Goal: Transaction & Acquisition: Purchase product/service

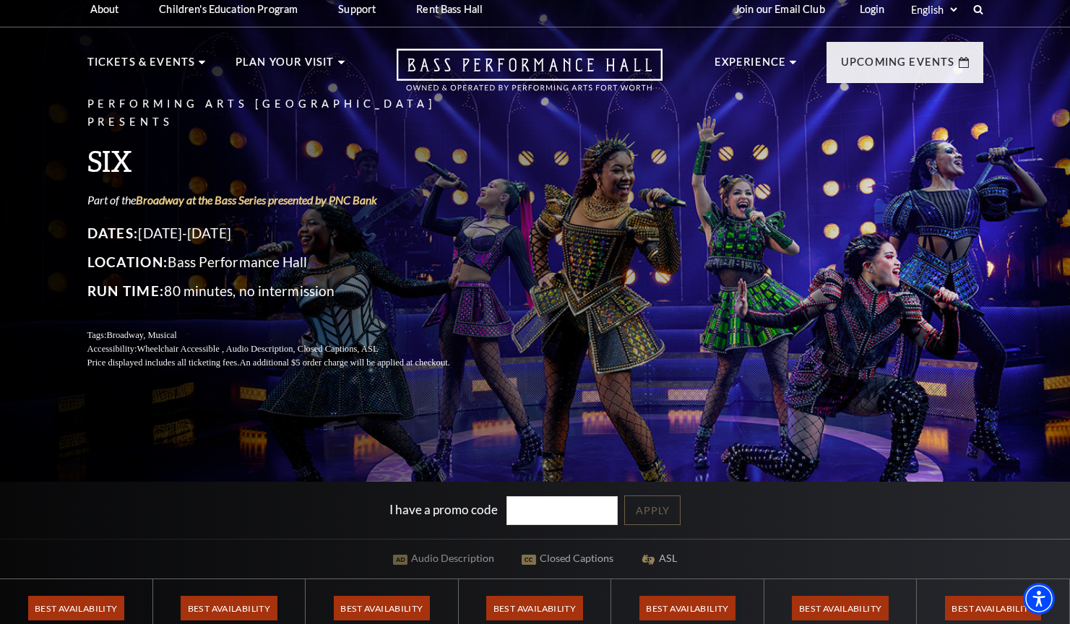
scroll to position [7, 0]
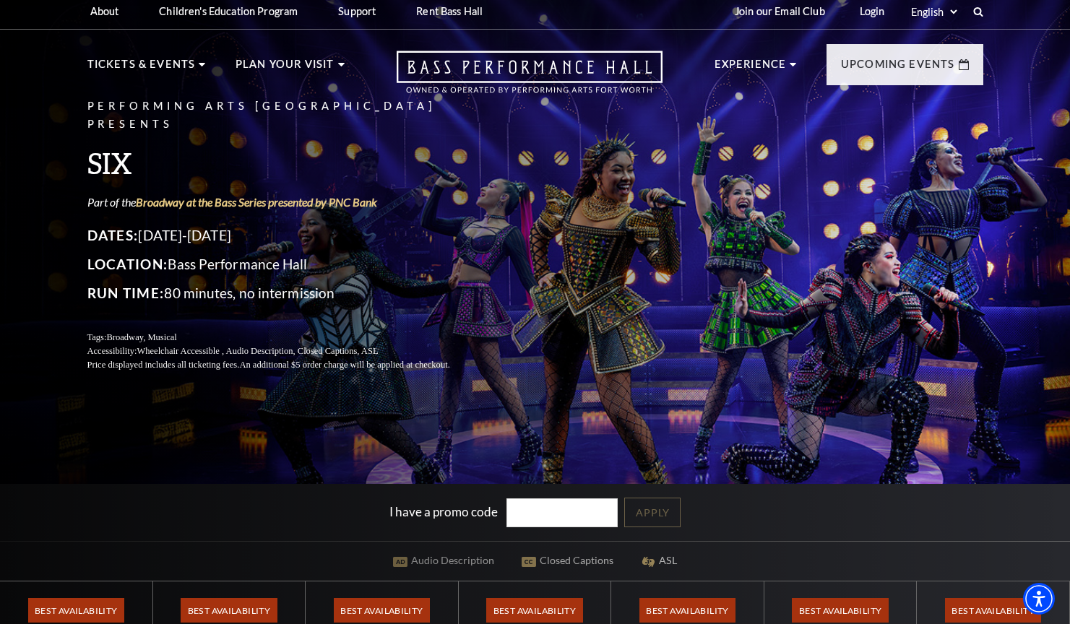
click at [541, 514] on input "I have a promo code" at bounding box center [562, 514] width 111 height 30
type input "19194"
click at [639, 507] on link "Apply" at bounding box center [652, 513] width 56 height 30
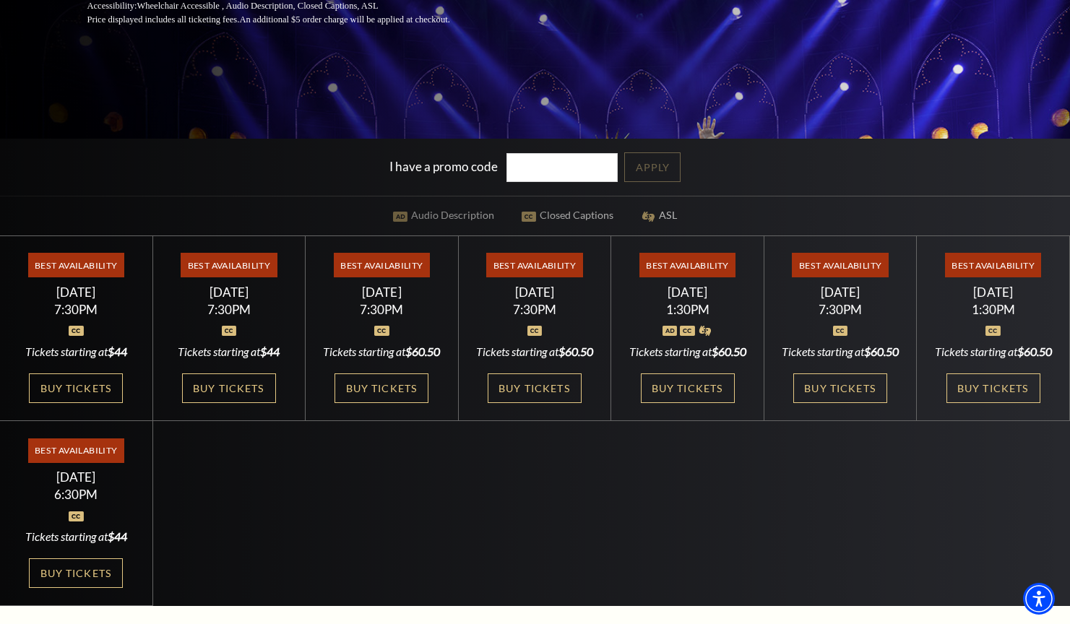
scroll to position [423, 0]
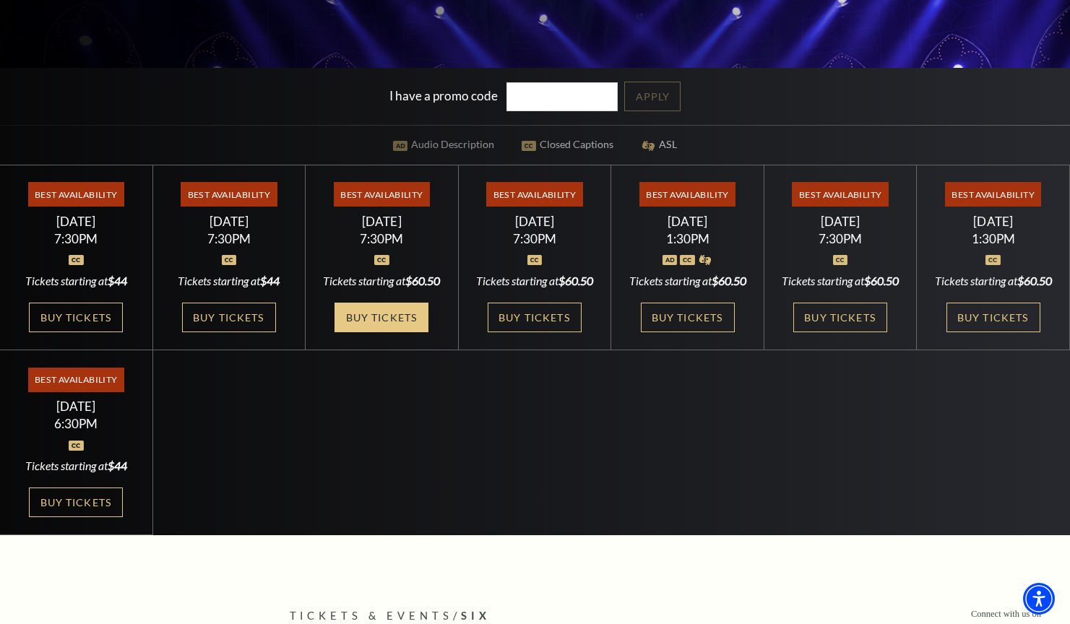
click at [395, 332] on link "Buy Tickets" at bounding box center [382, 318] width 94 height 30
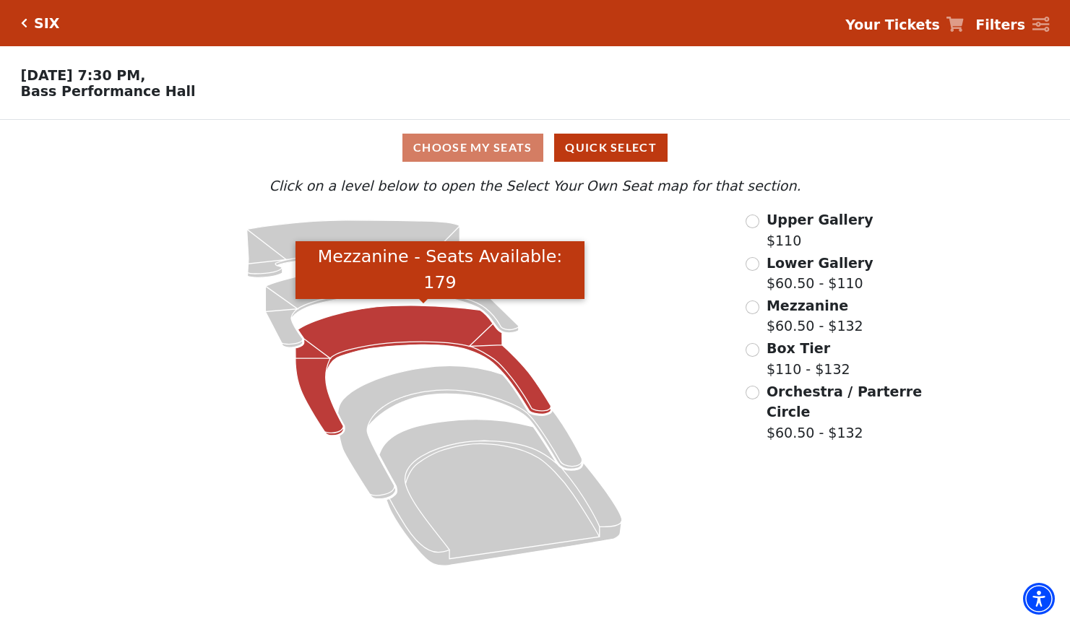
click at [398, 337] on icon "Mezzanine - Seats Available: 179" at bounding box center [424, 371] width 256 height 130
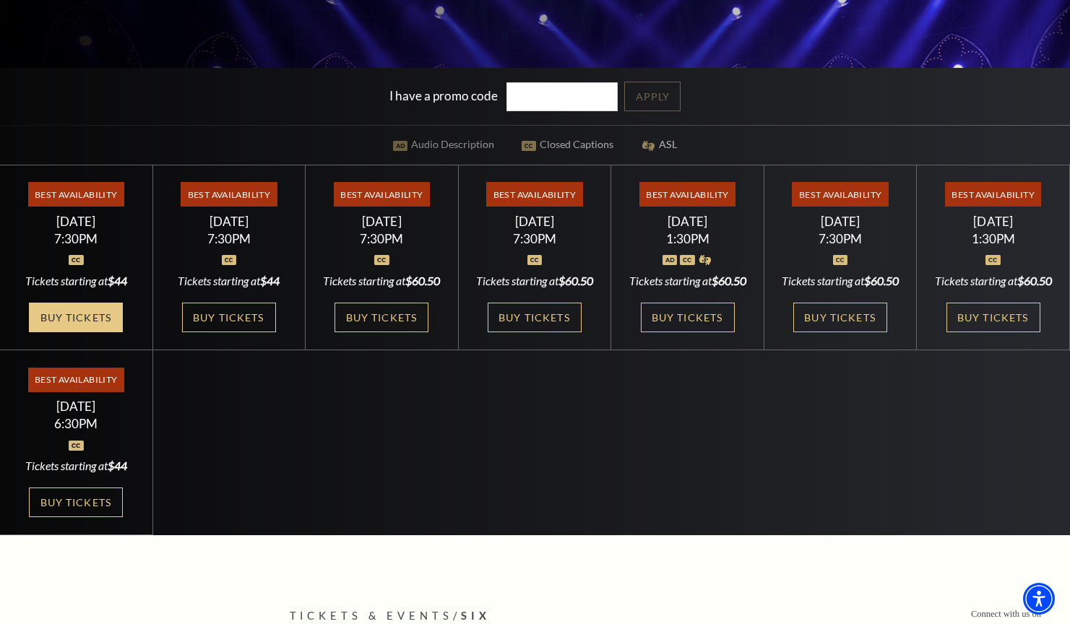
click at [46, 314] on link "Buy Tickets" at bounding box center [76, 318] width 94 height 30
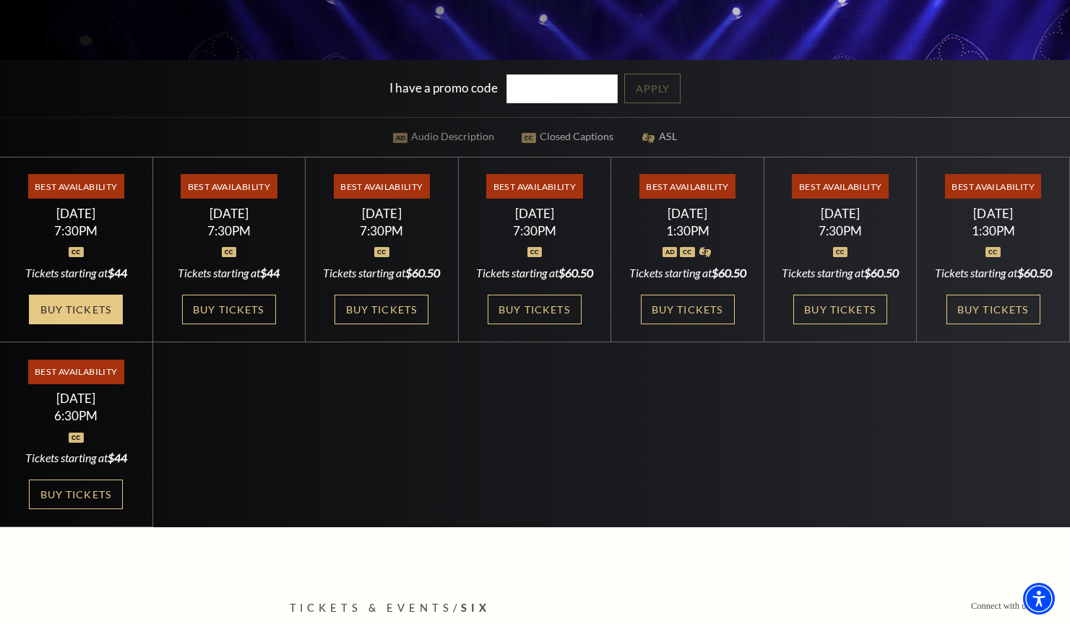
scroll to position [429, 0]
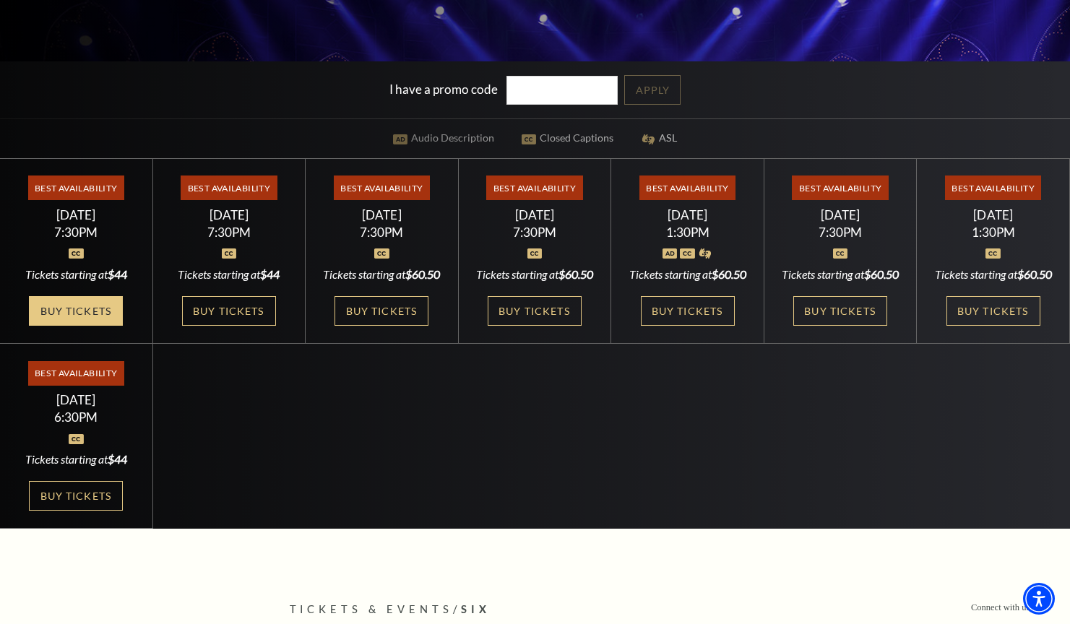
click at [80, 310] on link "Buy Tickets" at bounding box center [76, 311] width 94 height 30
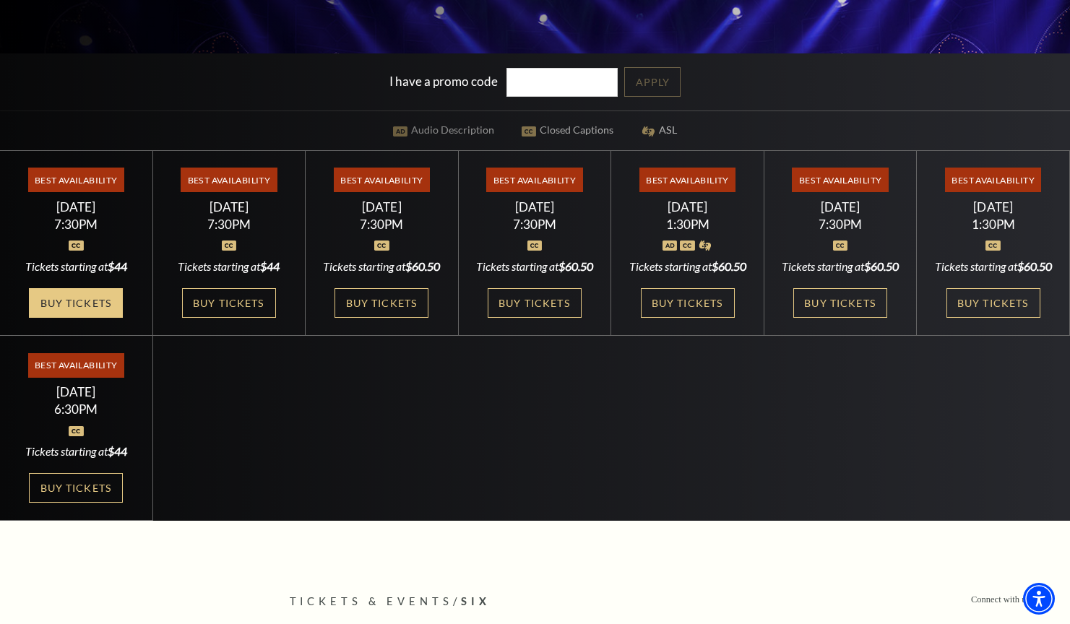
click at [68, 306] on link "Buy Tickets" at bounding box center [76, 303] width 94 height 30
click at [113, 301] on link "Buy Tickets" at bounding box center [76, 303] width 94 height 30
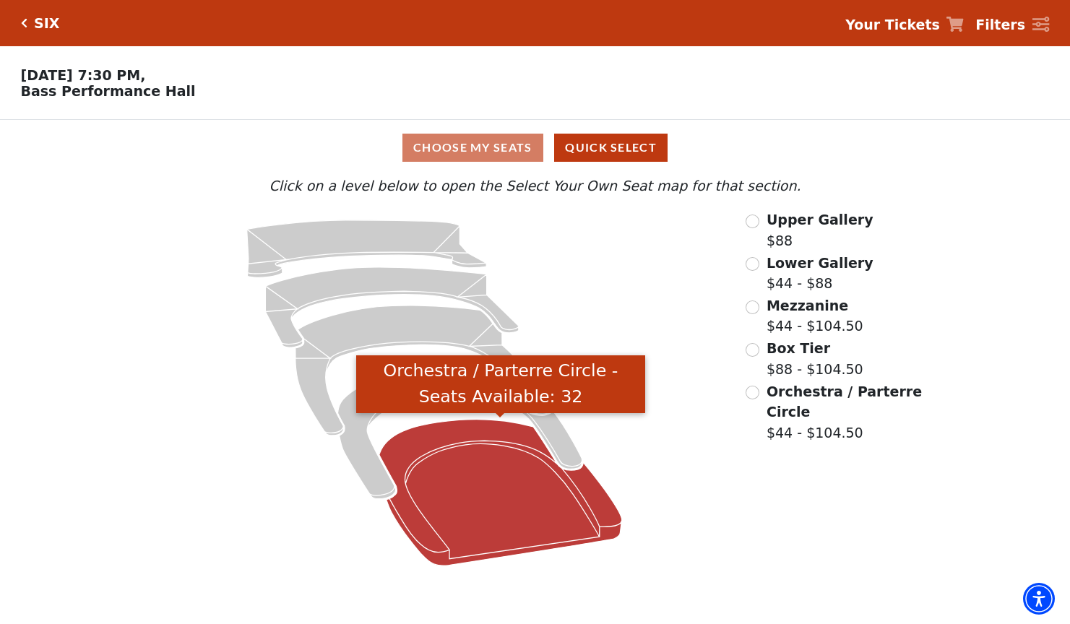
click at [445, 476] on icon "Orchestra / Parterre Circle - Seats Available: 32" at bounding box center [500, 493] width 243 height 147
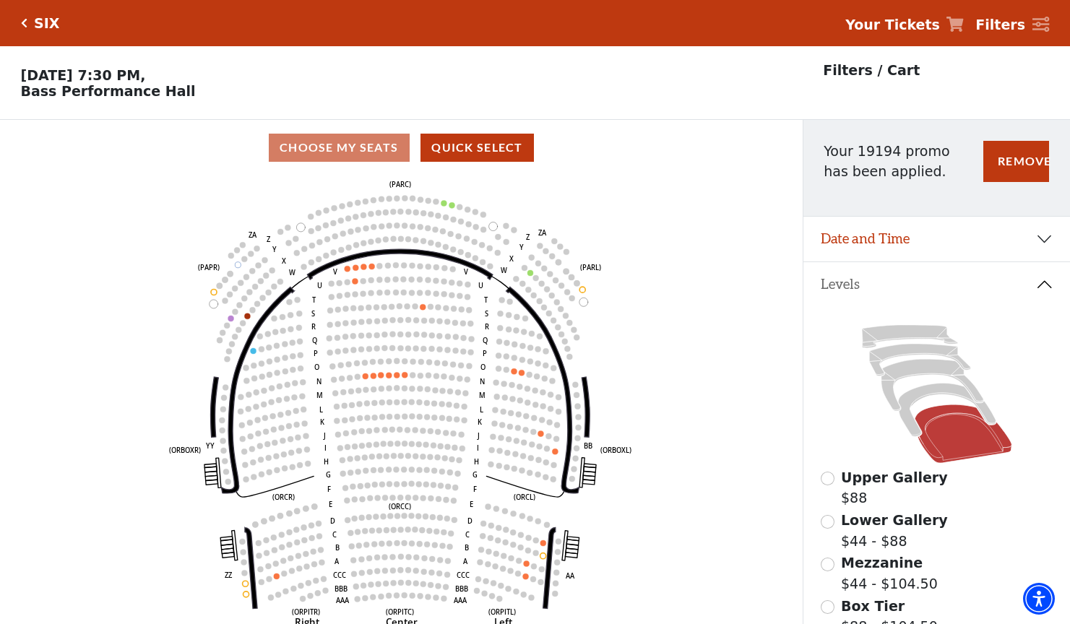
scroll to position [67, 0]
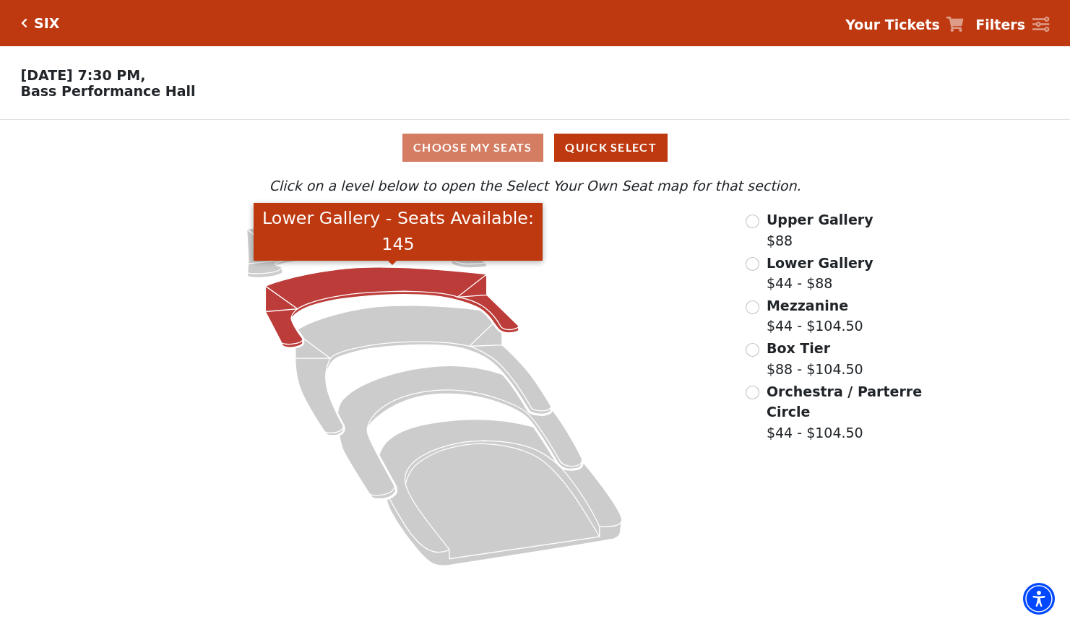
click at [394, 285] on icon "Lower Gallery - Seats Available: 145" at bounding box center [393, 307] width 254 height 80
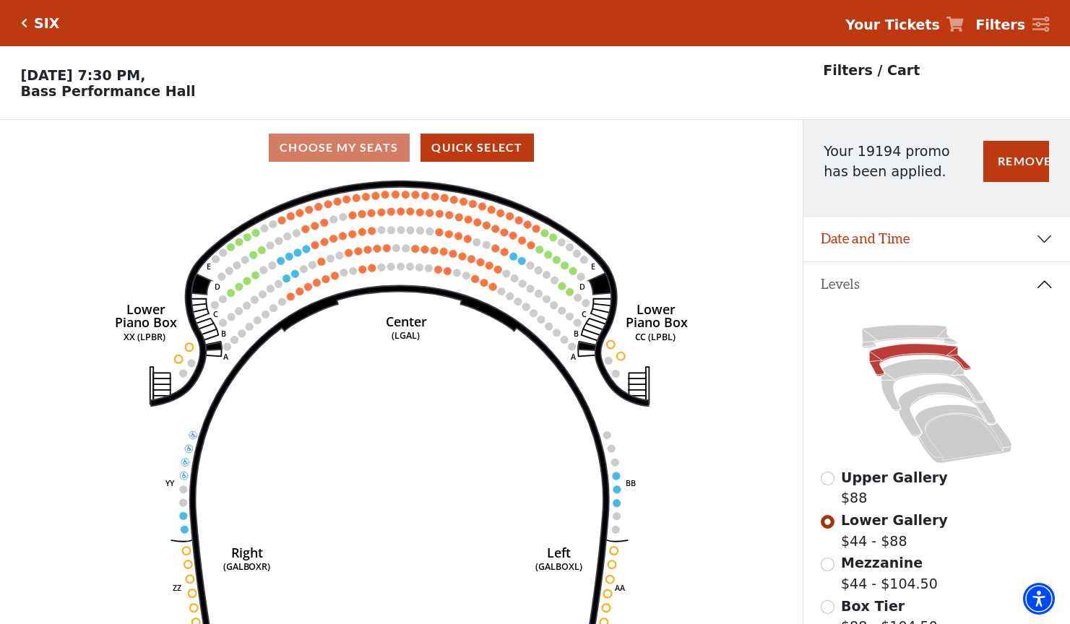
scroll to position [67, 0]
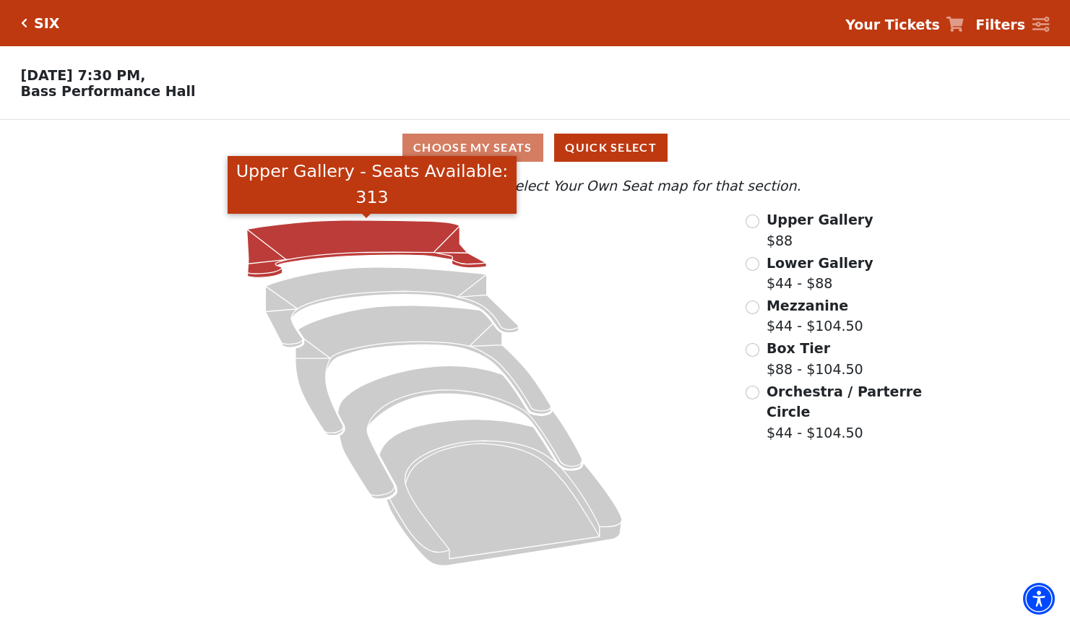
click at [382, 226] on icon "Upper Gallery - Seats Available: 313" at bounding box center [367, 249] width 240 height 58
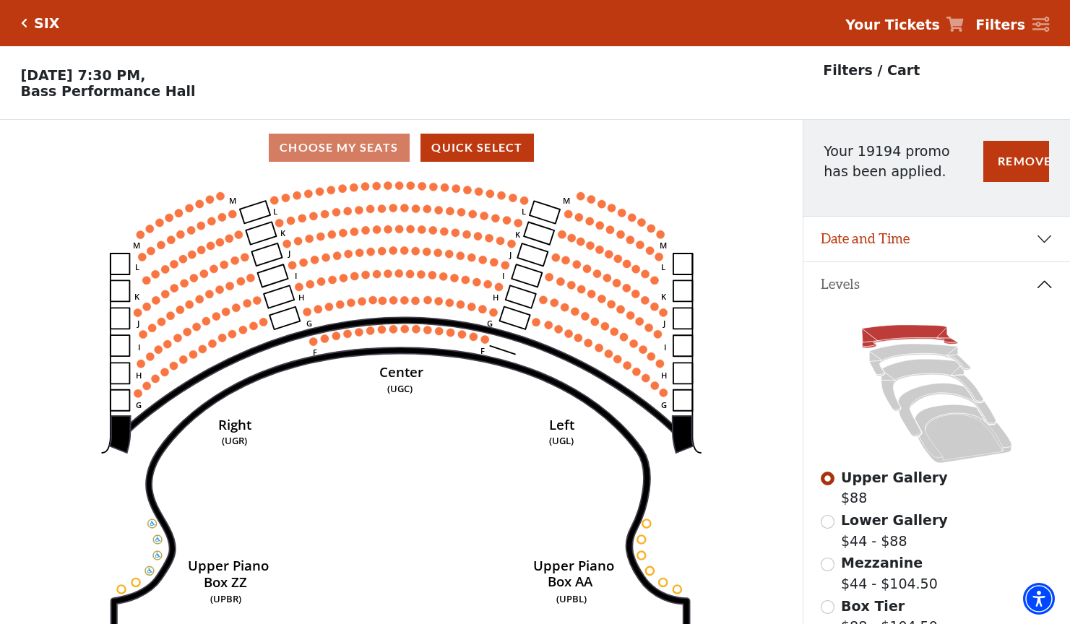
scroll to position [67, 0]
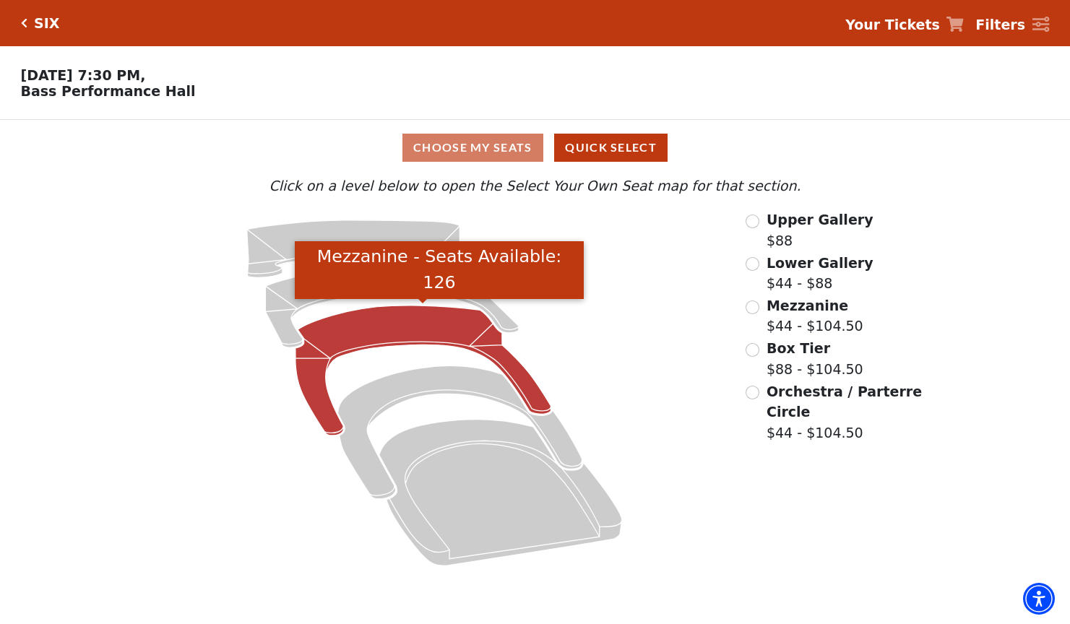
click at [390, 321] on icon "Mezzanine - Seats Available: 126" at bounding box center [424, 371] width 256 height 130
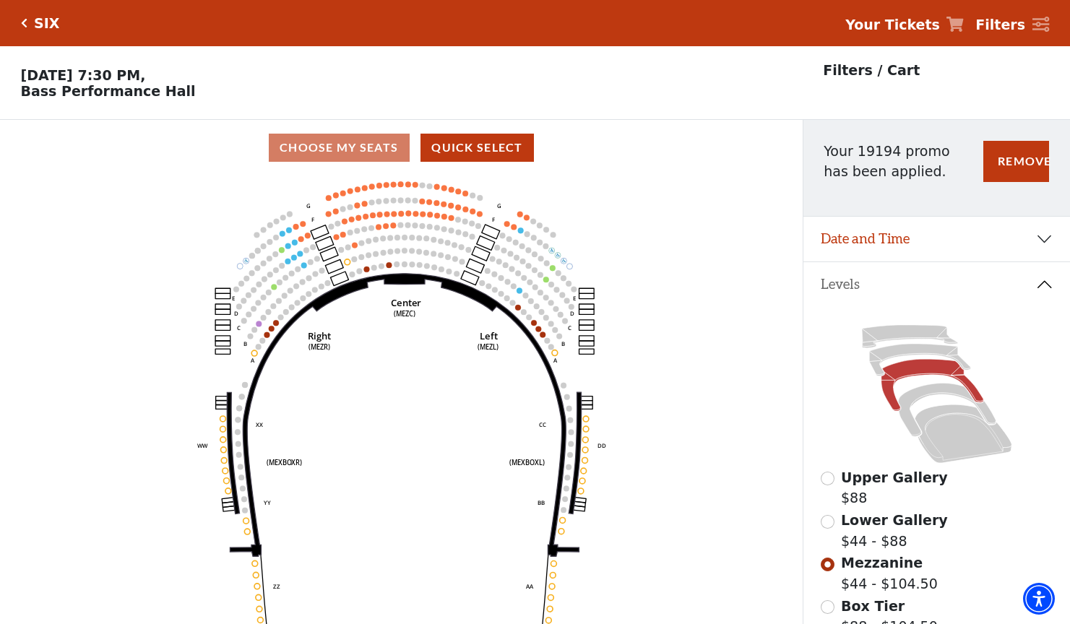
scroll to position [67, 0]
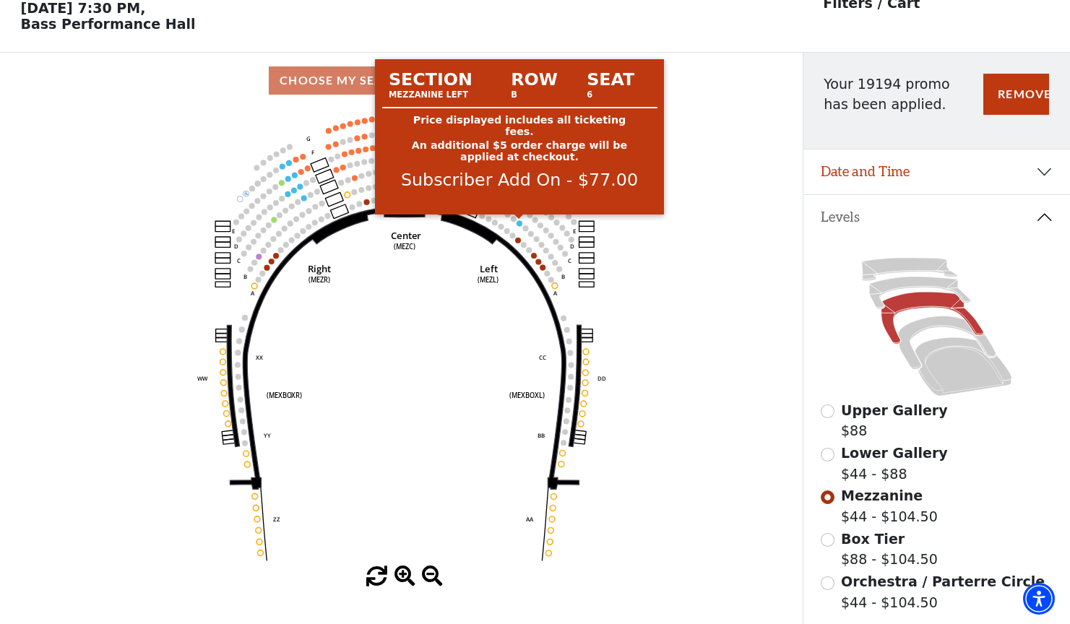
click at [519, 222] on circle at bounding box center [520, 223] width 6 height 6
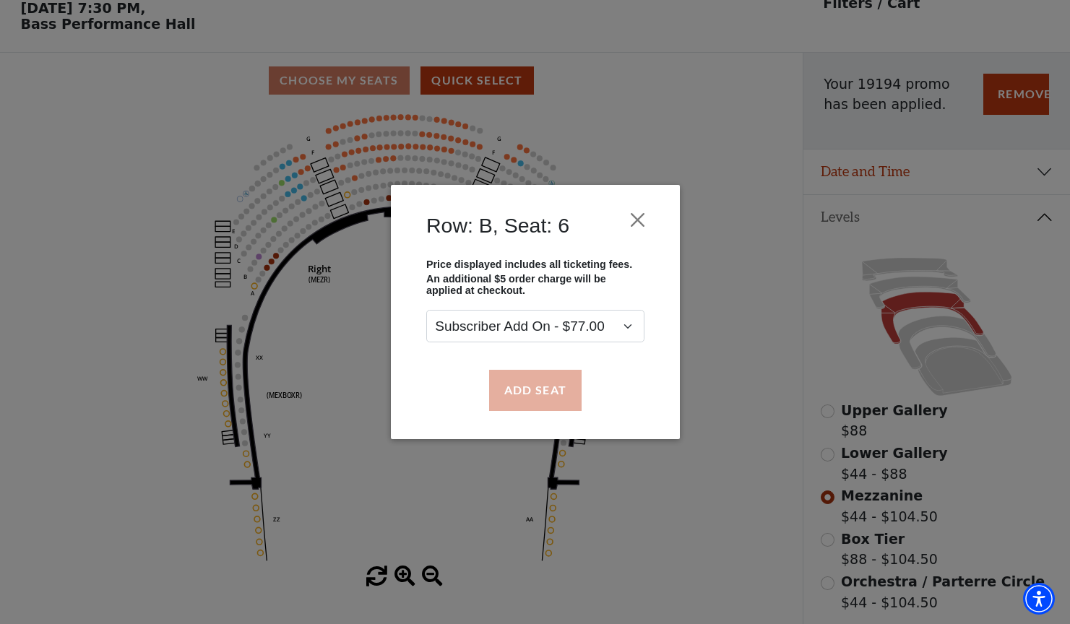
click at [567, 401] on button "Add Seat" at bounding box center [535, 390] width 93 height 40
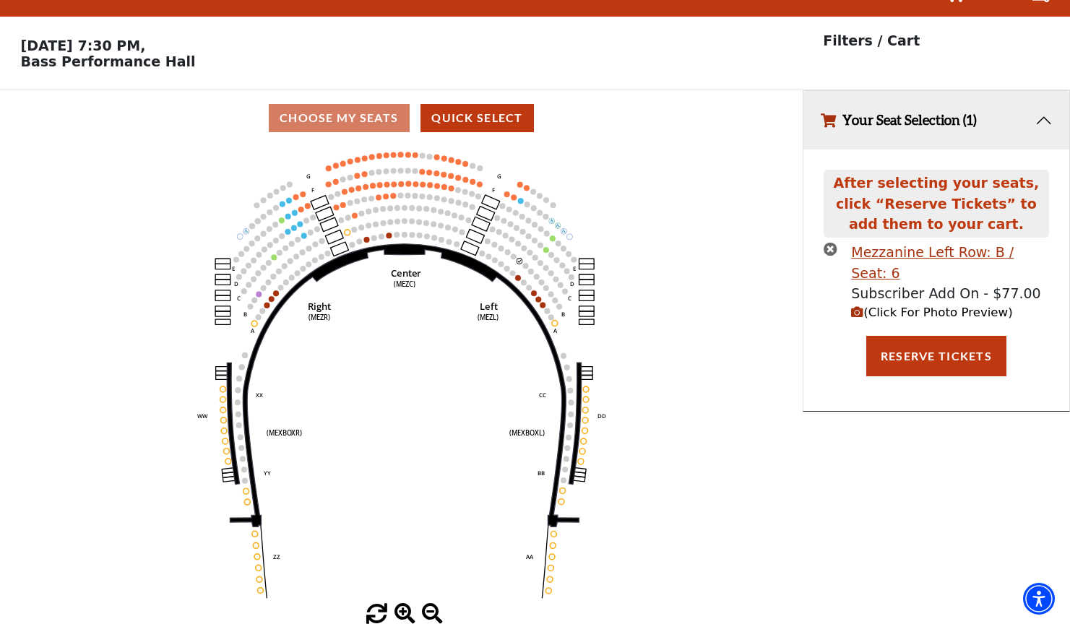
scroll to position [0, 0]
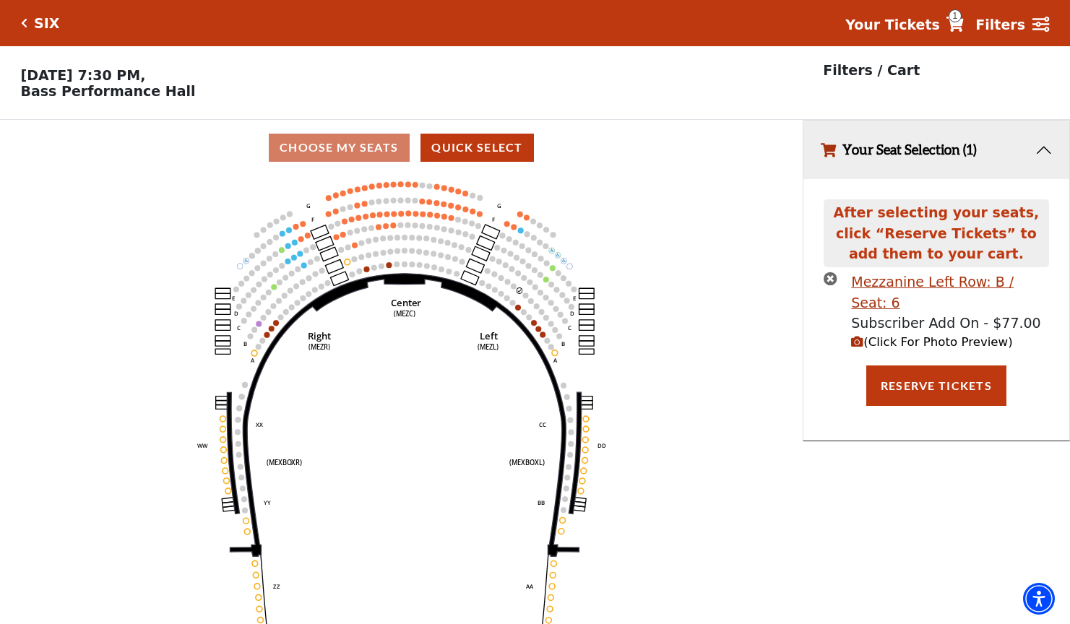
click at [914, 366] on button "Reserve Tickets" at bounding box center [937, 386] width 140 height 40
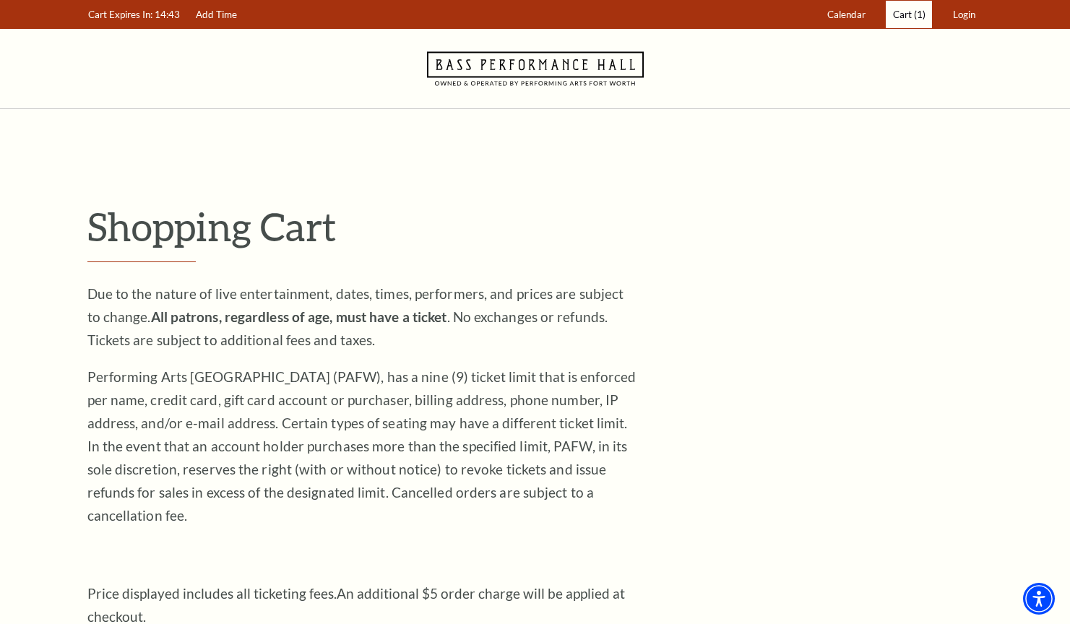
click at [918, 19] on span "(1)" at bounding box center [920, 15] width 12 height 12
click at [915, 17] on span "(1)" at bounding box center [920, 15] width 12 height 12
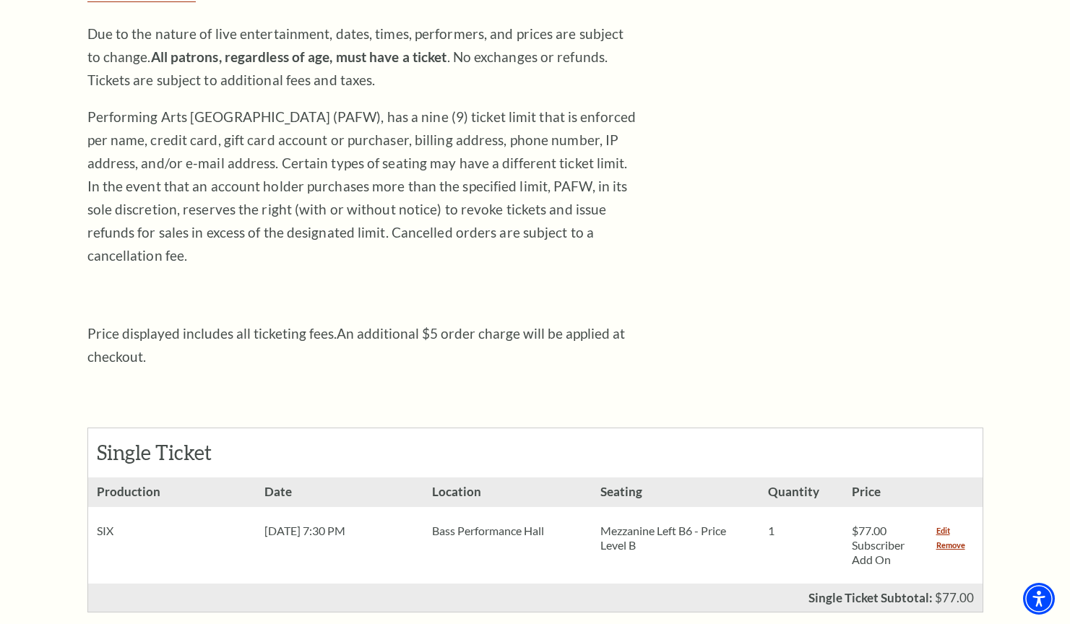
scroll to position [531, 0]
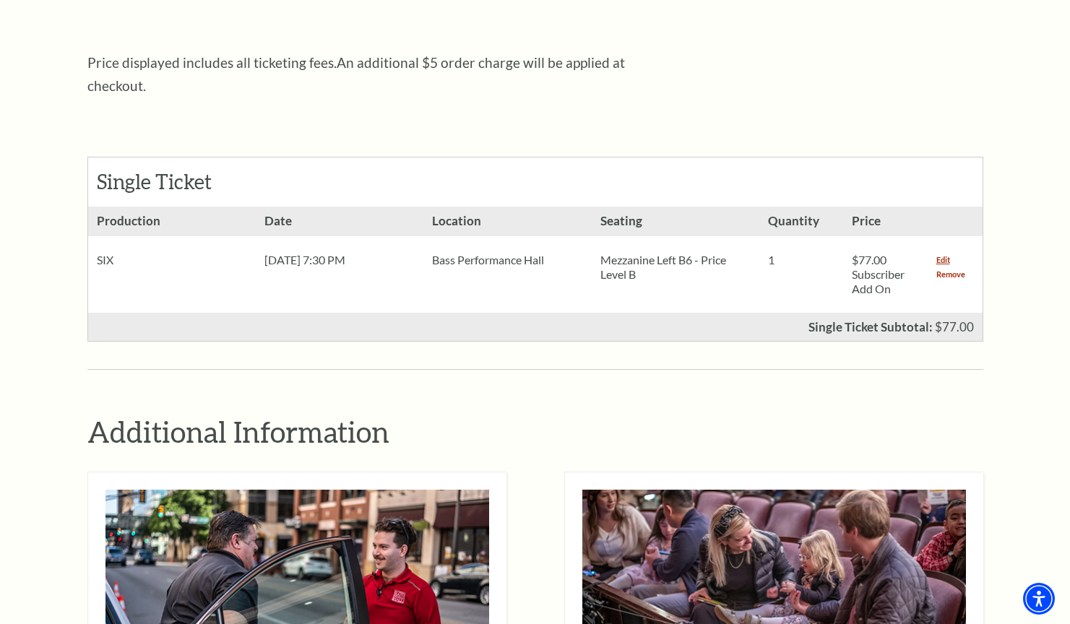
click at [945, 267] on link "Remove" at bounding box center [951, 274] width 29 height 14
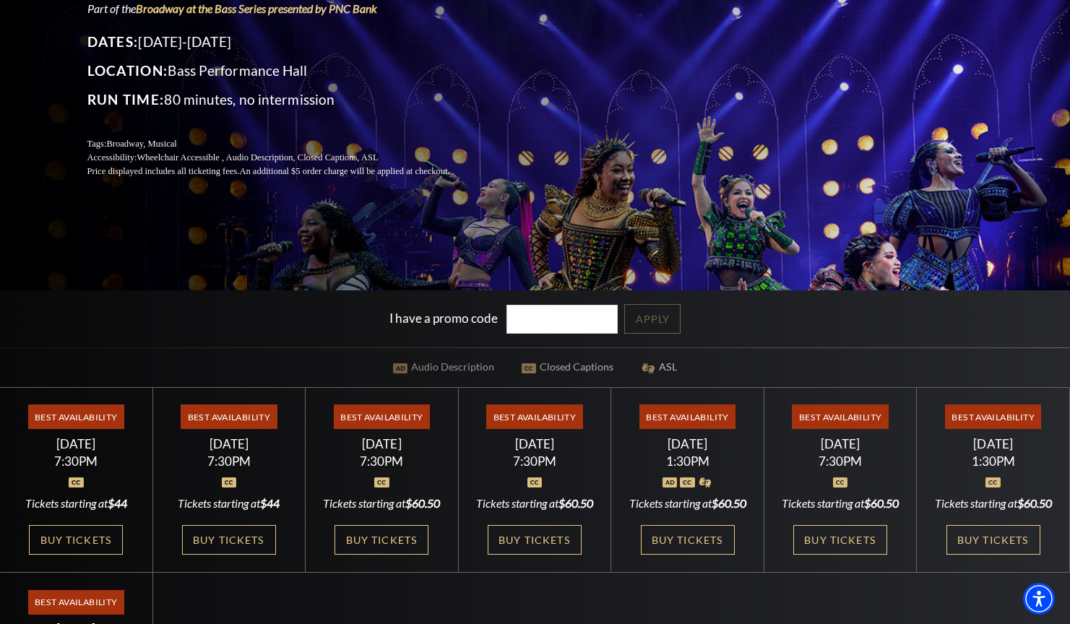
scroll to position [204, 0]
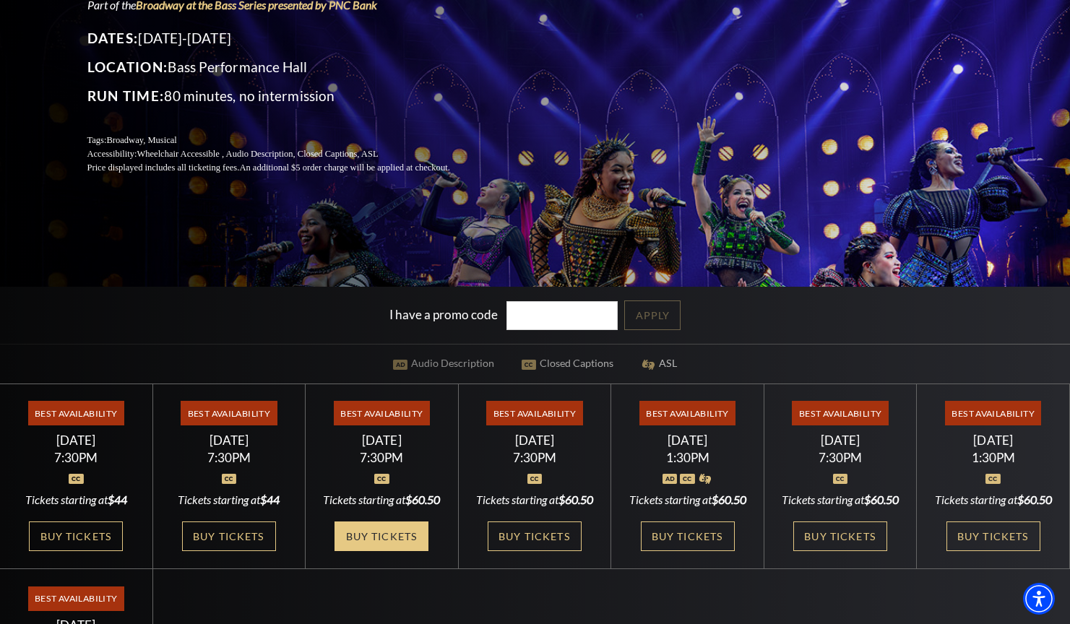
click at [388, 551] on link "Buy Tickets" at bounding box center [382, 537] width 94 height 30
click at [424, 208] on div "Performing Arts Fort Worth Presents SIX Part of the Broadway at the Bass Series…" at bounding box center [535, 271] width 1070 height 967
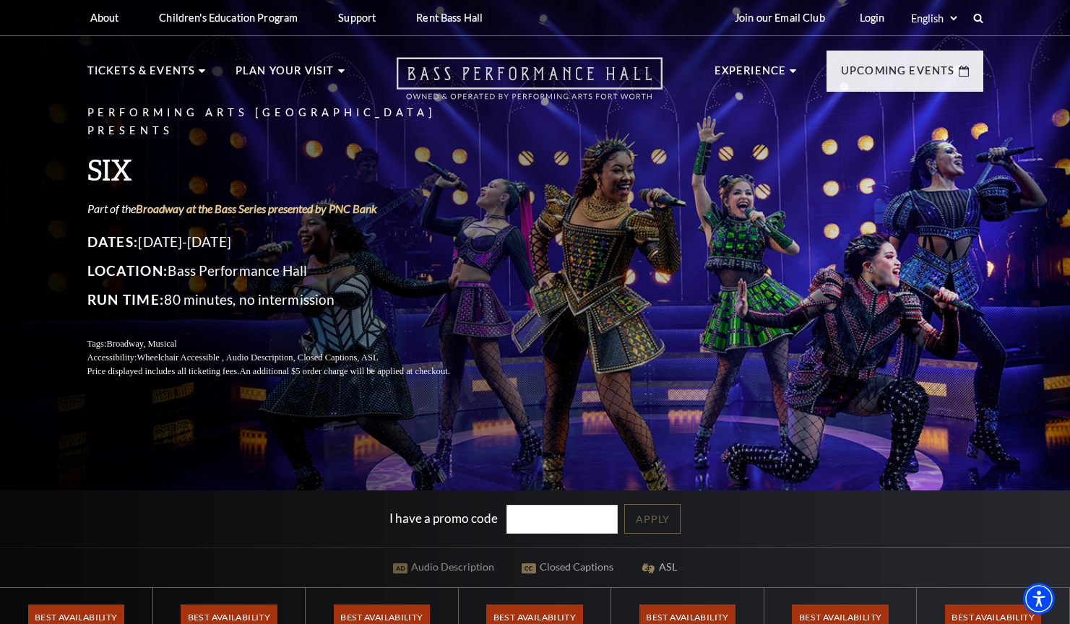
scroll to position [0, 0]
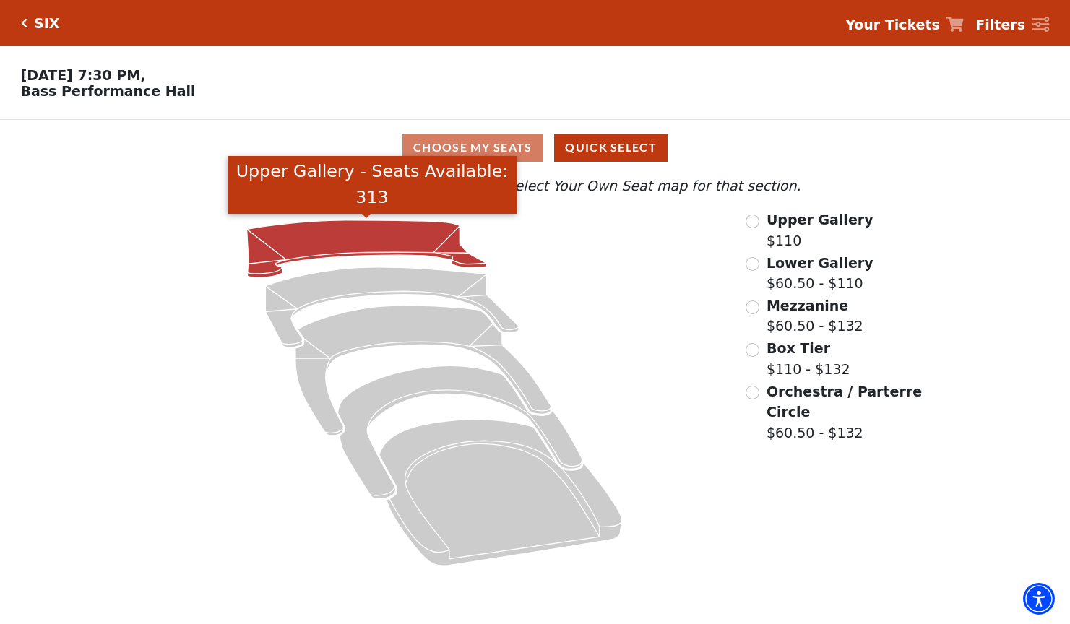
click at [390, 245] on icon "Upper Gallery - Seats Available: 313" at bounding box center [367, 249] width 240 height 58
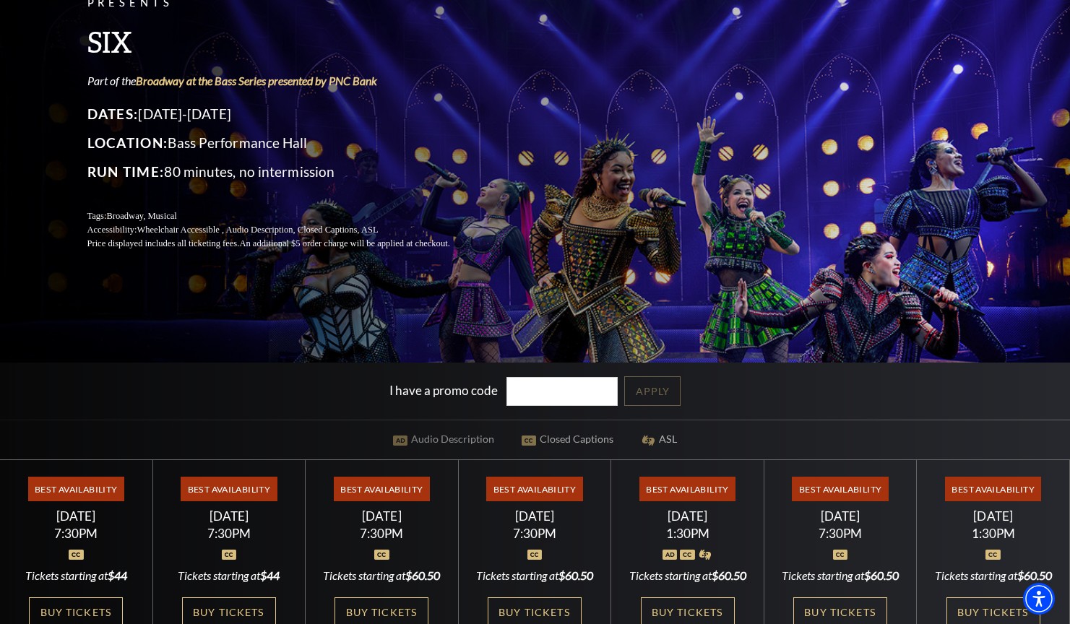
scroll to position [131, 0]
